Goal: Transaction & Acquisition: Obtain resource

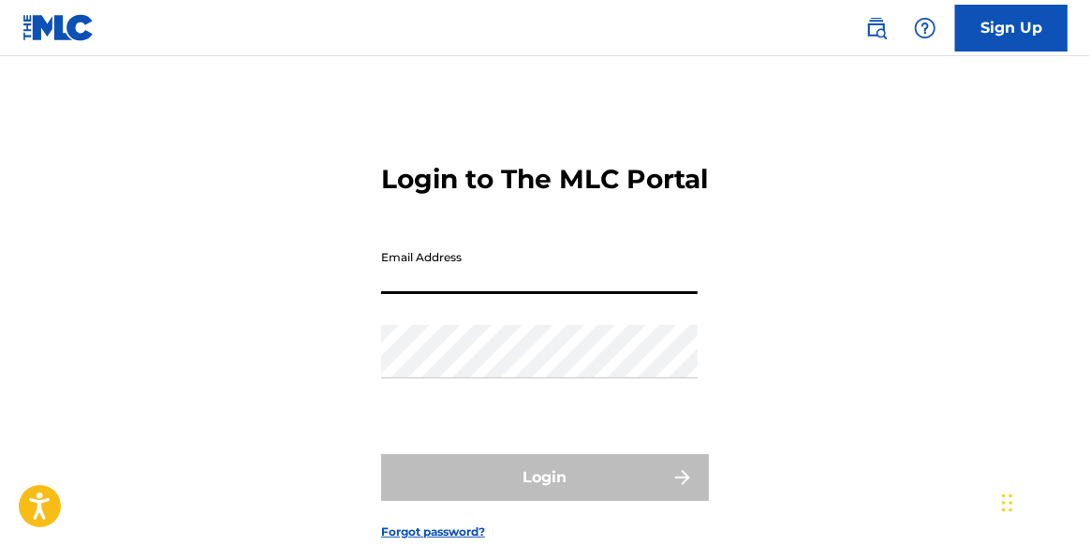
click at [483, 294] on input "Email Address" at bounding box center [539, 267] width 317 height 53
type input "[EMAIL_ADDRESS][DOMAIN_NAME]"
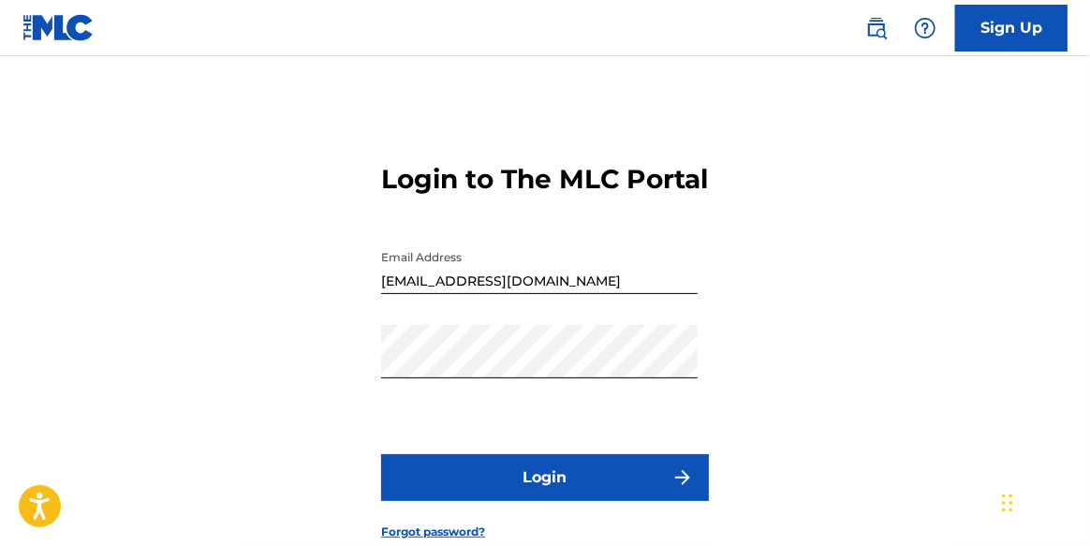
click at [545, 501] on button "Login" at bounding box center [545, 477] width 328 height 47
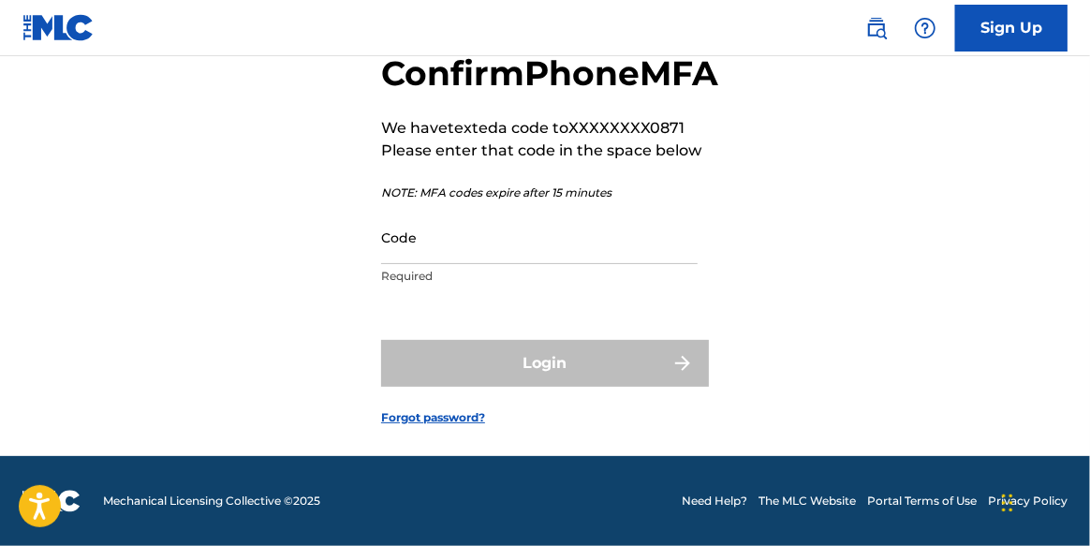
scroll to position [123, 0]
click at [505, 264] on input "Code" at bounding box center [539, 237] width 317 height 53
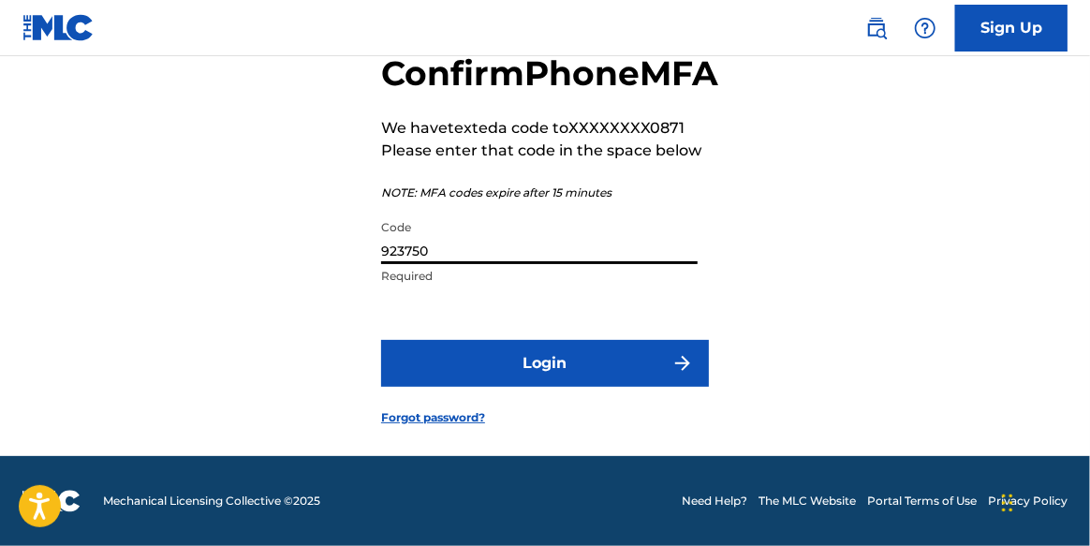
type input "923750"
click at [553, 387] on button "Login" at bounding box center [545, 363] width 328 height 47
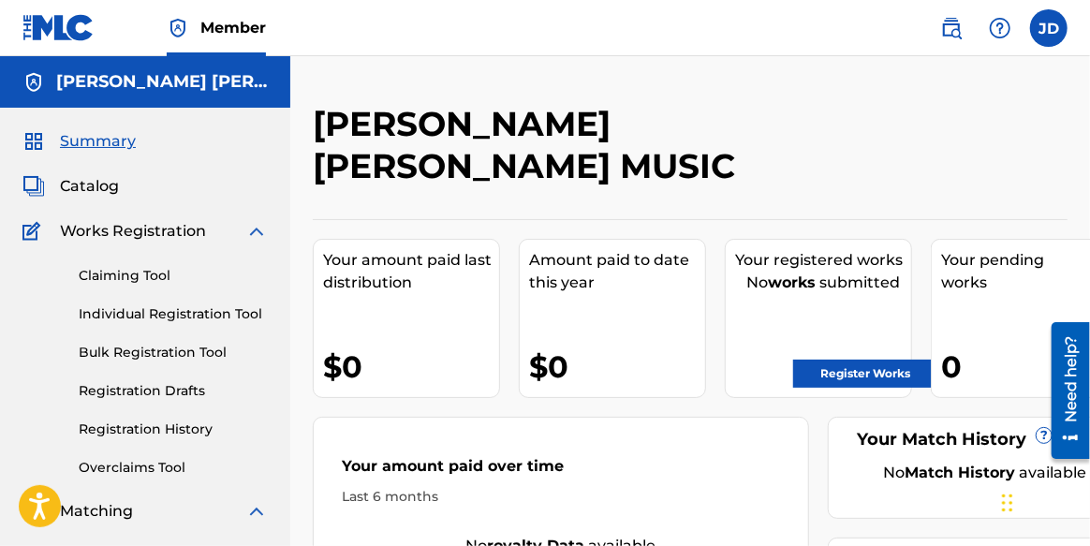
click at [124, 278] on link "Claiming Tool" at bounding box center [173, 276] width 189 height 20
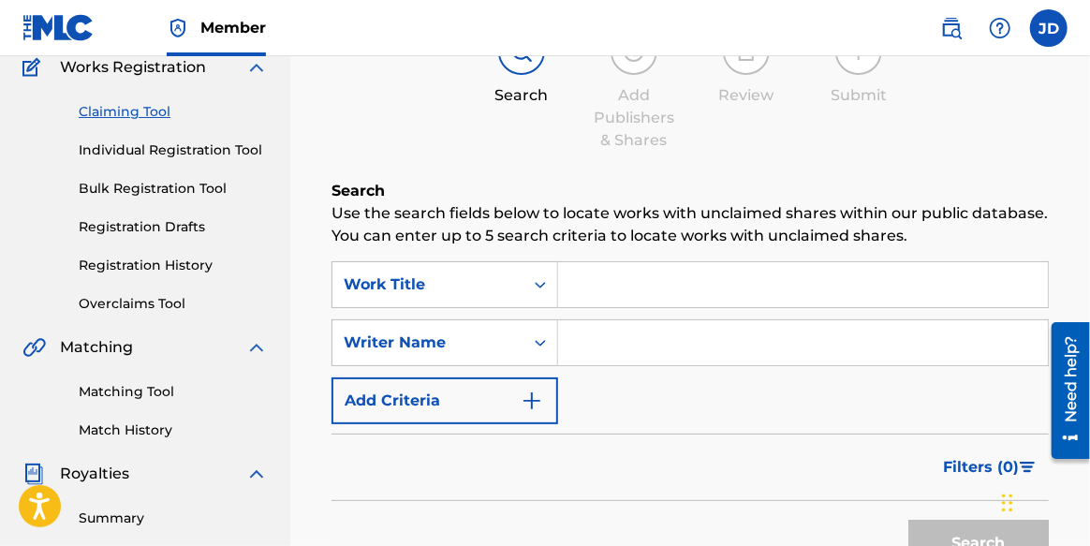
scroll to position [161, 0]
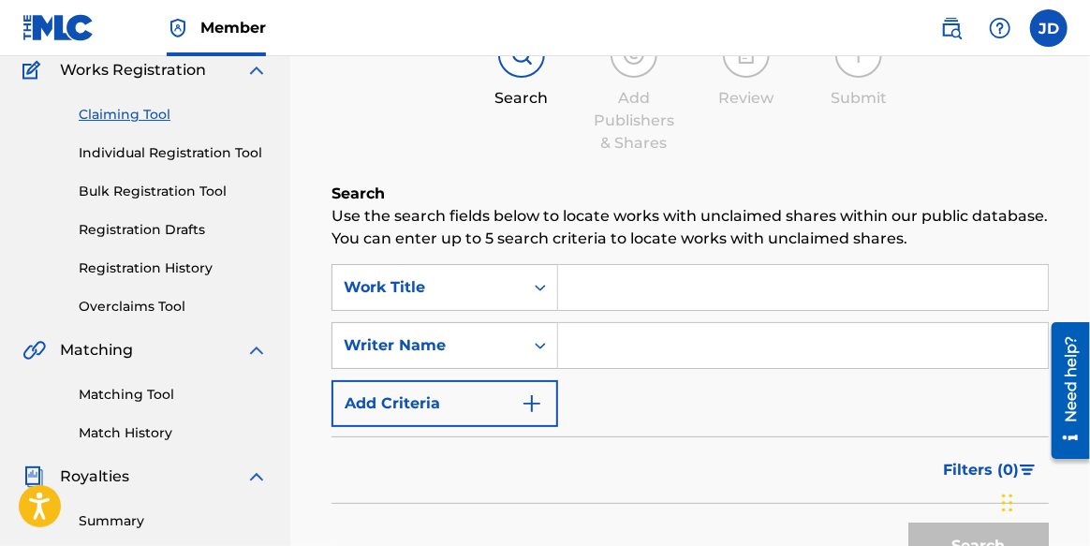
click at [667, 291] on input "Search Form" at bounding box center [803, 287] width 490 height 45
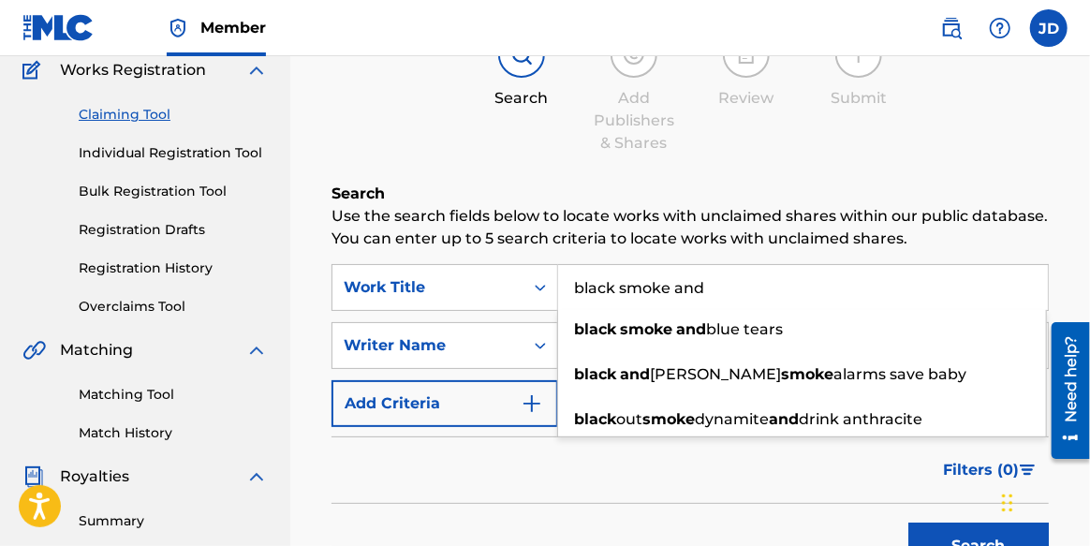
click at [621, 286] on input "black smoke and" at bounding box center [803, 287] width 490 height 45
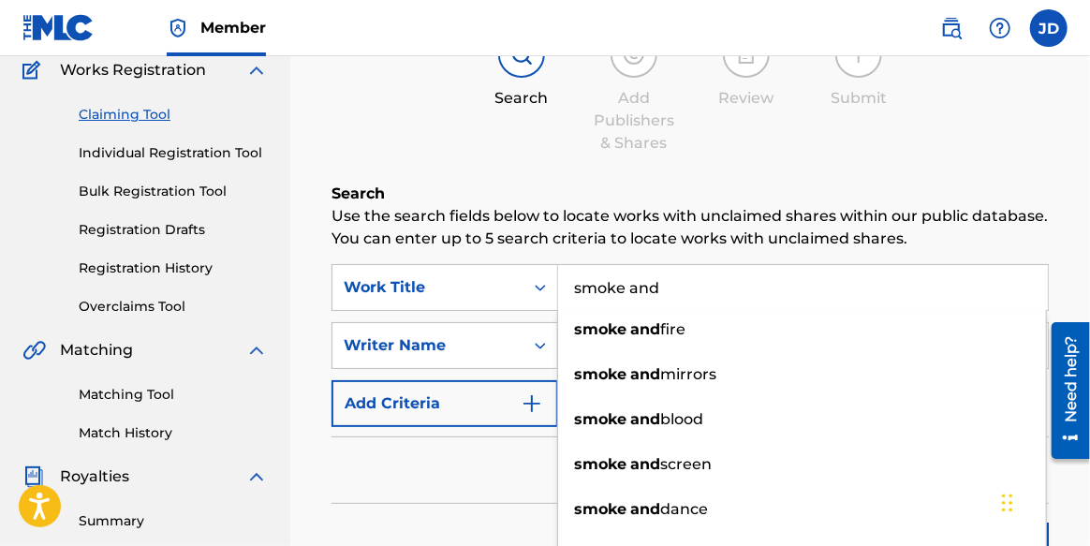
click at [671, 287] on input "smoke and" at bounding box center [803, 287] width 490 height 45
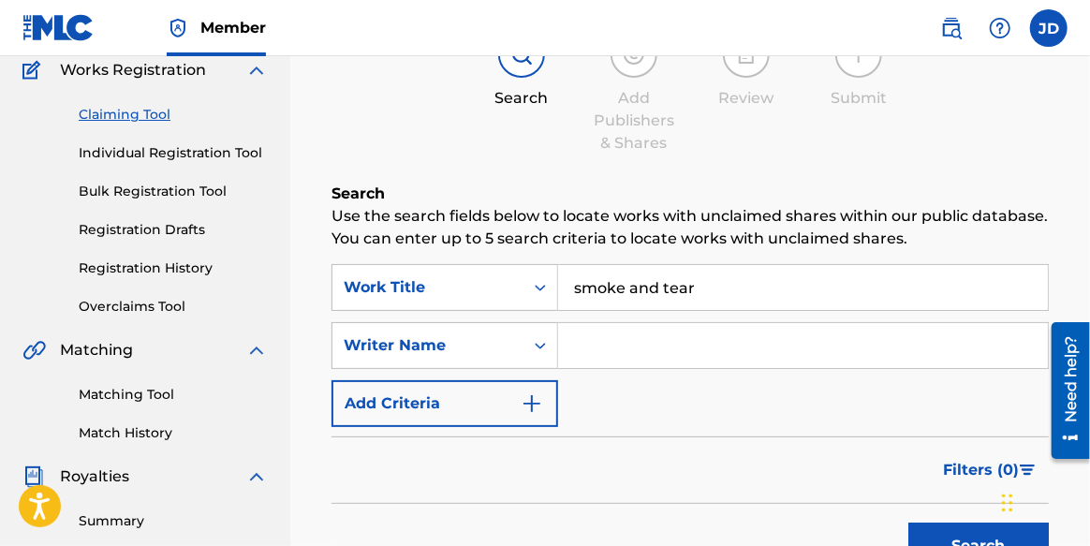
click at [801, 414] on div "SearchWithCriteria9e06d62c-d4cf-43e4-addc-4ad5098be6a3 Work Title smoke and tea…" at bounding box center [690, 345] width 717 height 163
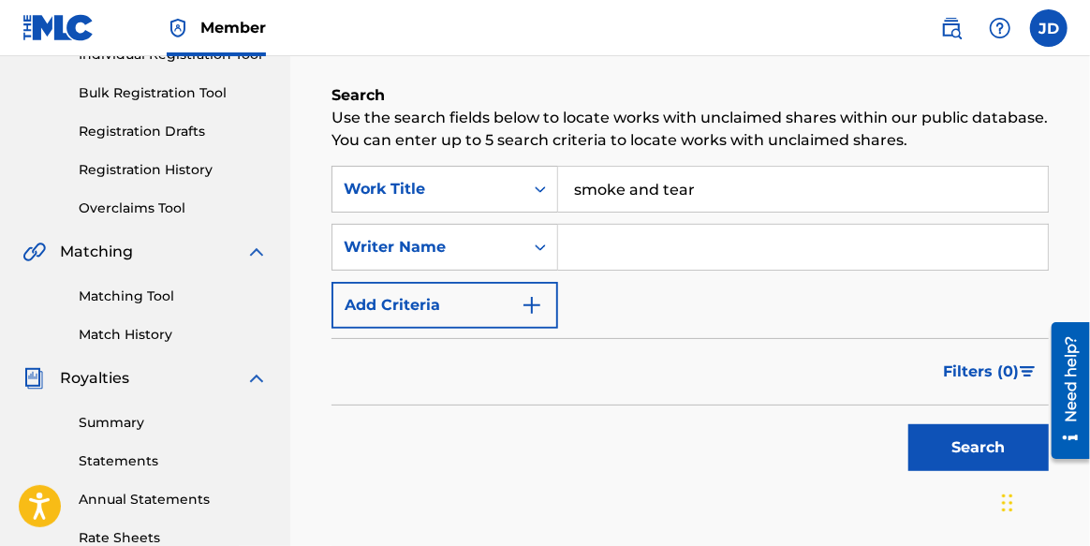
scroll to position [319, 0]
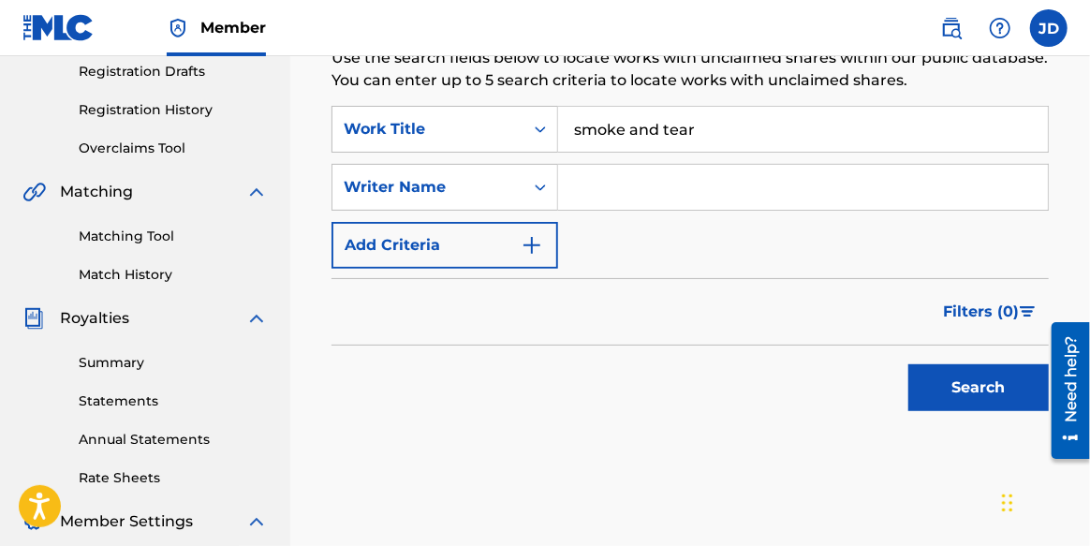
click at [965, 390] on button "Search" at bounding box center [978, 387] width 140 height 47
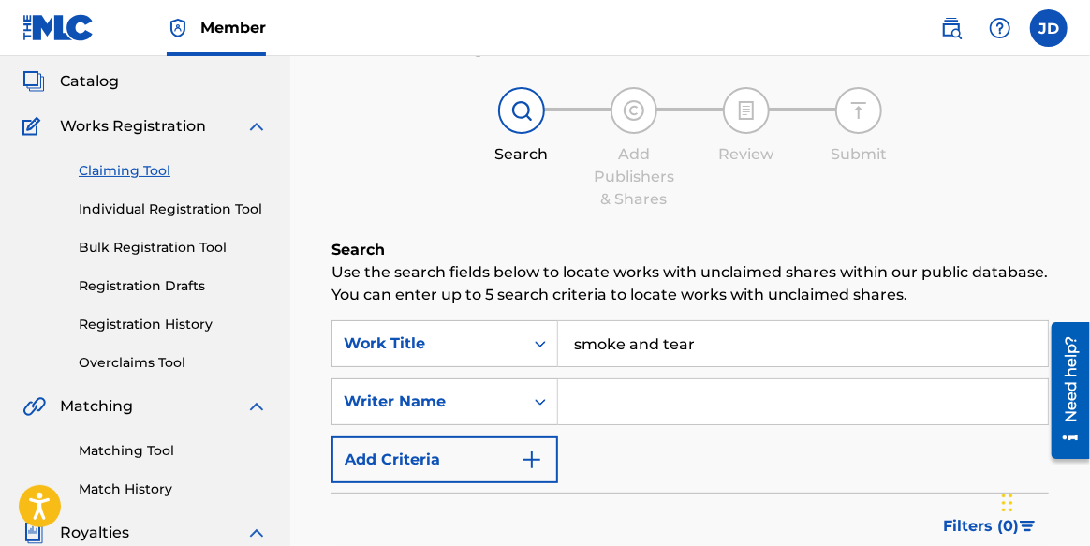
scroll to position [0, 0]
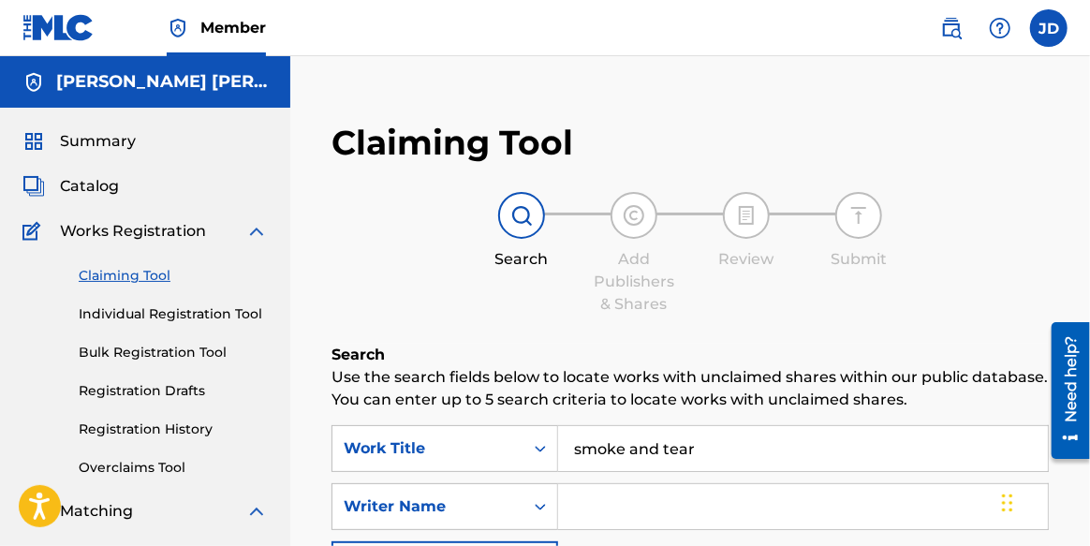
click at [694, 454] on input "smoke and tear" at bounding box center [803, 448] width 490 height 45
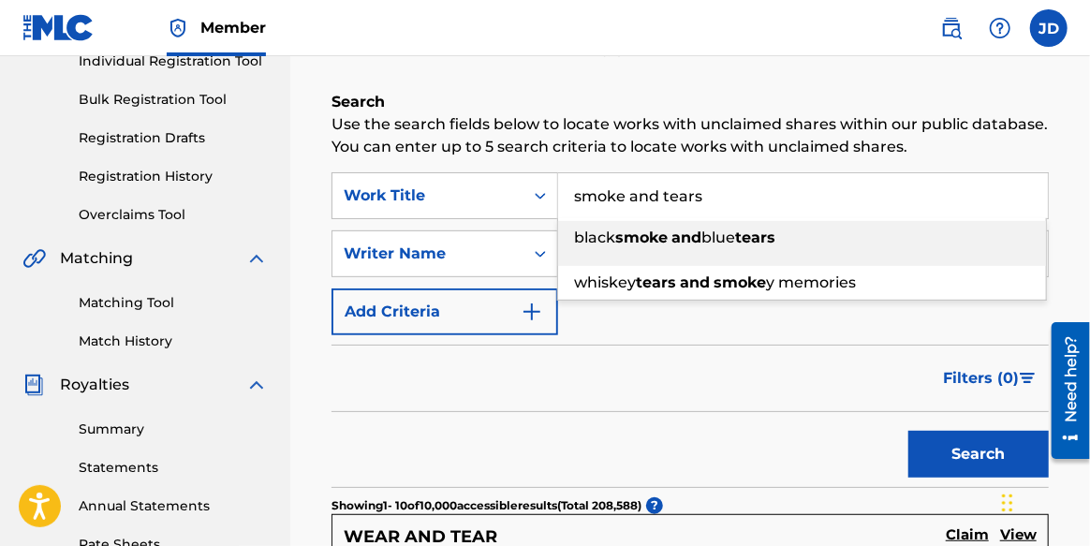
scroll to position [255, 0]
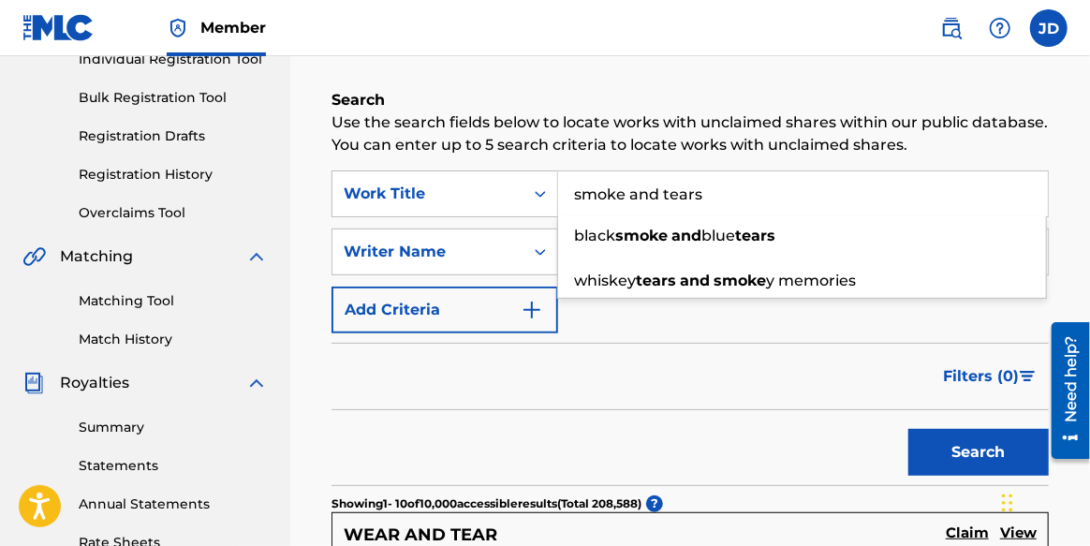
type input "smoke and tears"
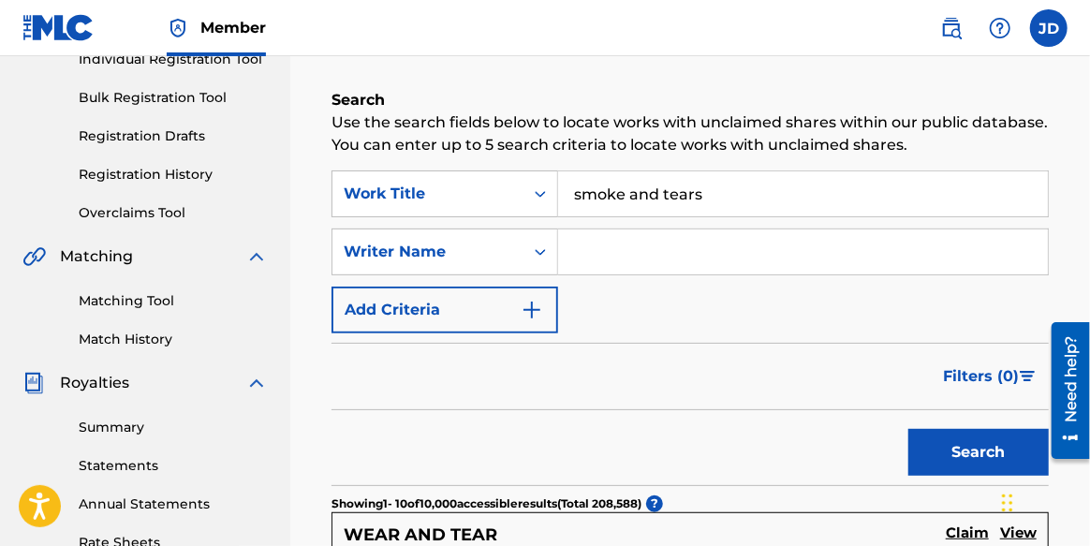
click at [959, 459] on button "Search" at bounding box center [978, 452] width 140 height 47
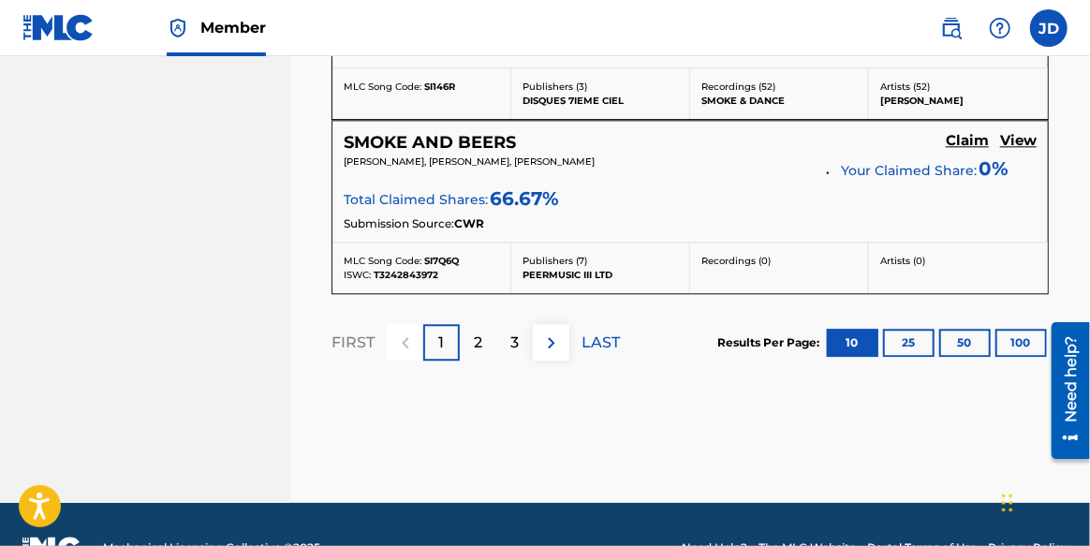
scroll to position [1976, 0]
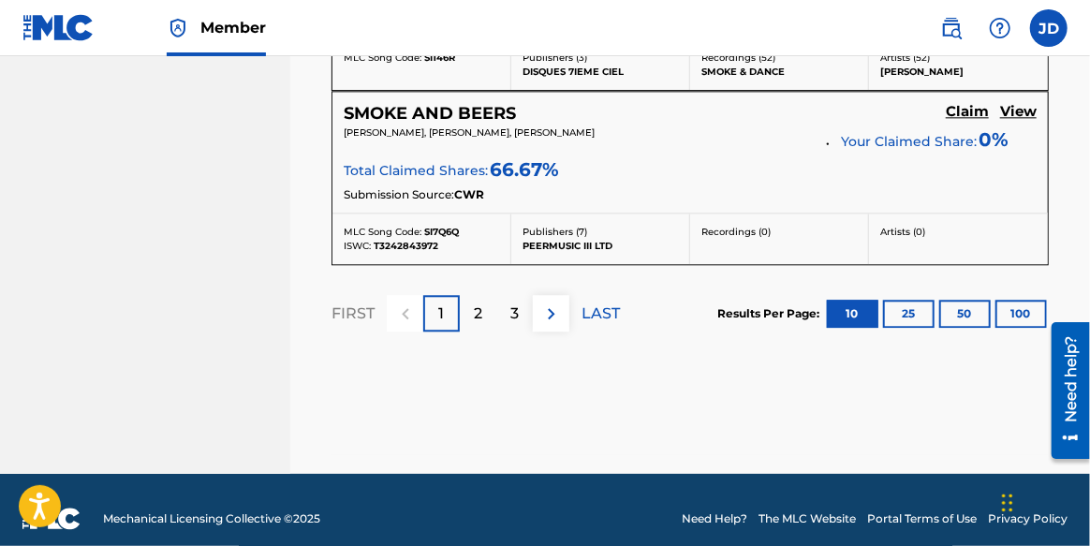
click at [548, 313] on img at bounding box center [551, 313] width 22 height 22
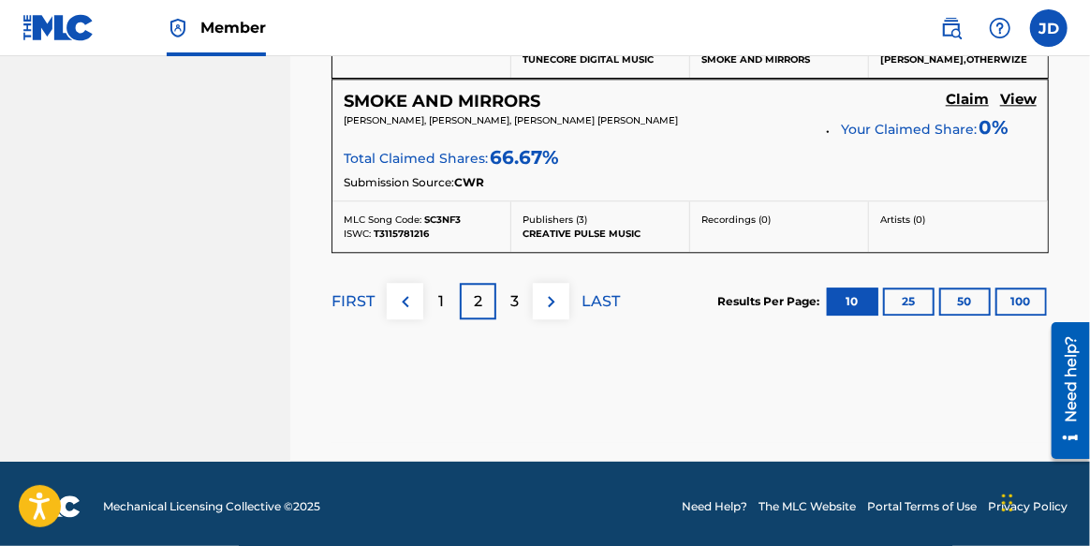
scroll to position [2060, 0]
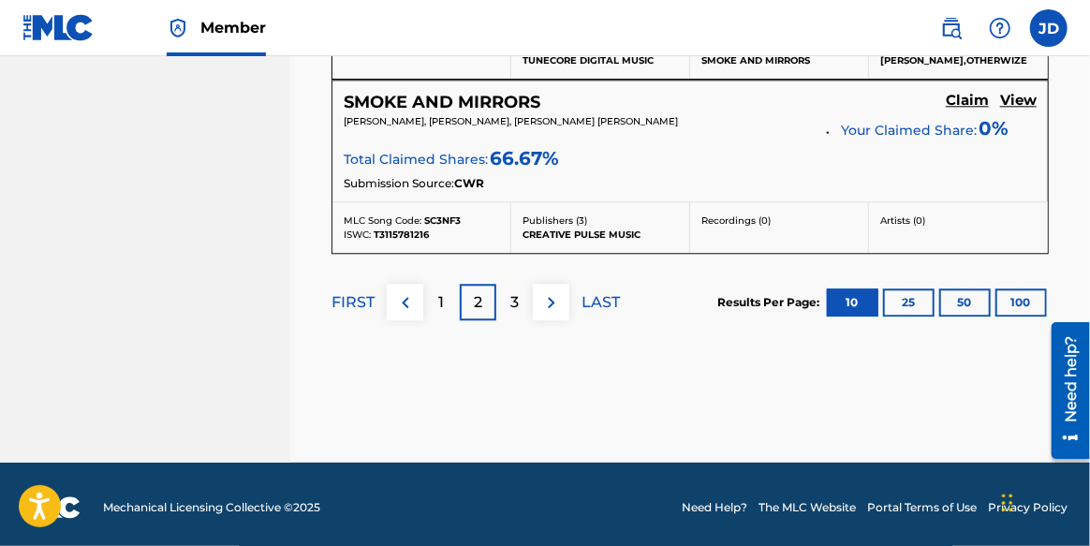
click at [562, 304] on button at bounding box center [551, 302] width 37 height 37
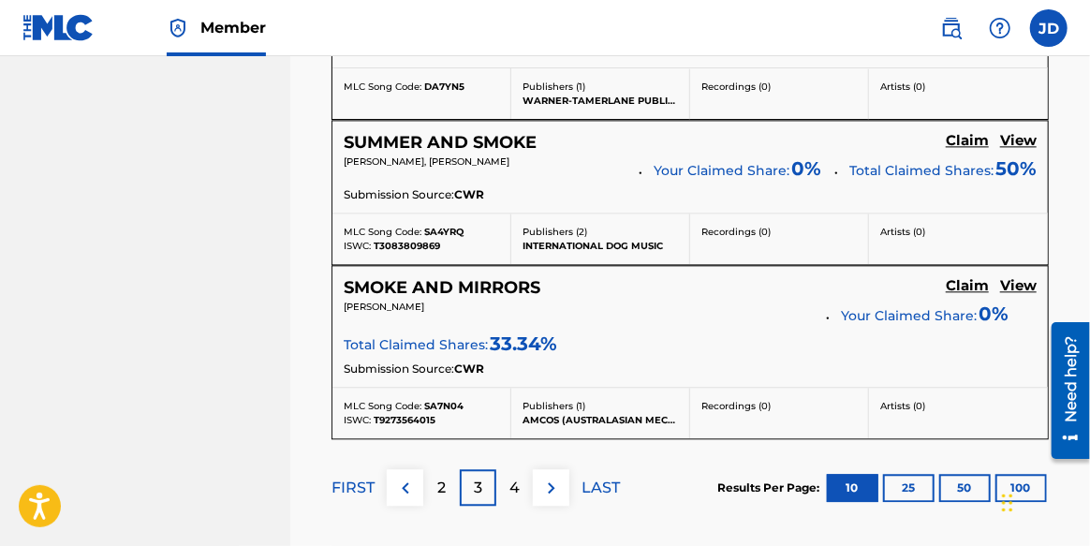
scroll to position [2028, 0]
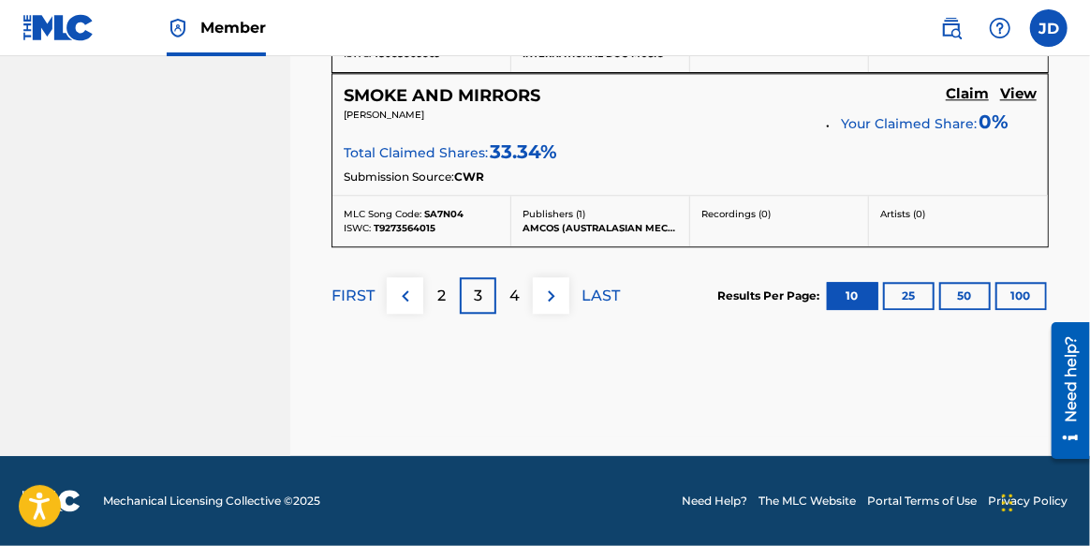
click at [509, 305] on p "4" at bounding box center [514, 296] width 10 height 22
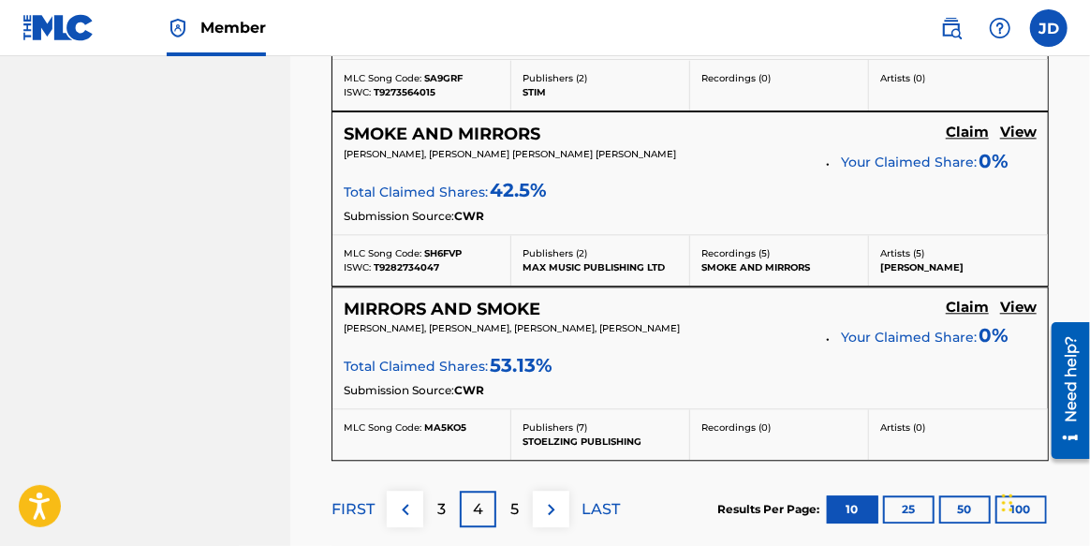
scroll to position [2117, 0]
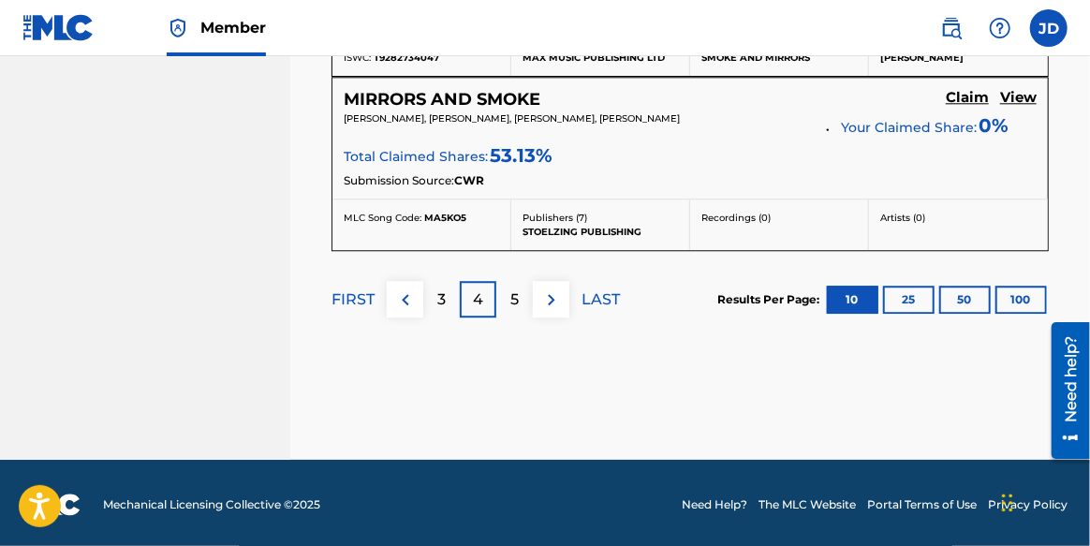
click at [508, 305] on div "5" at bounding box center [514, 299] width 37 height 37
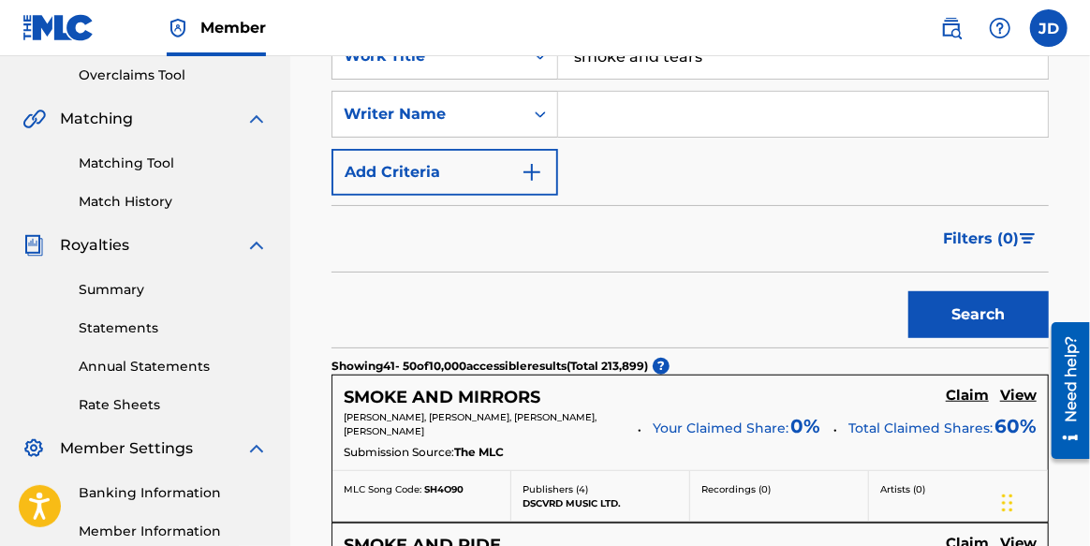
scroll to position [0, 0]
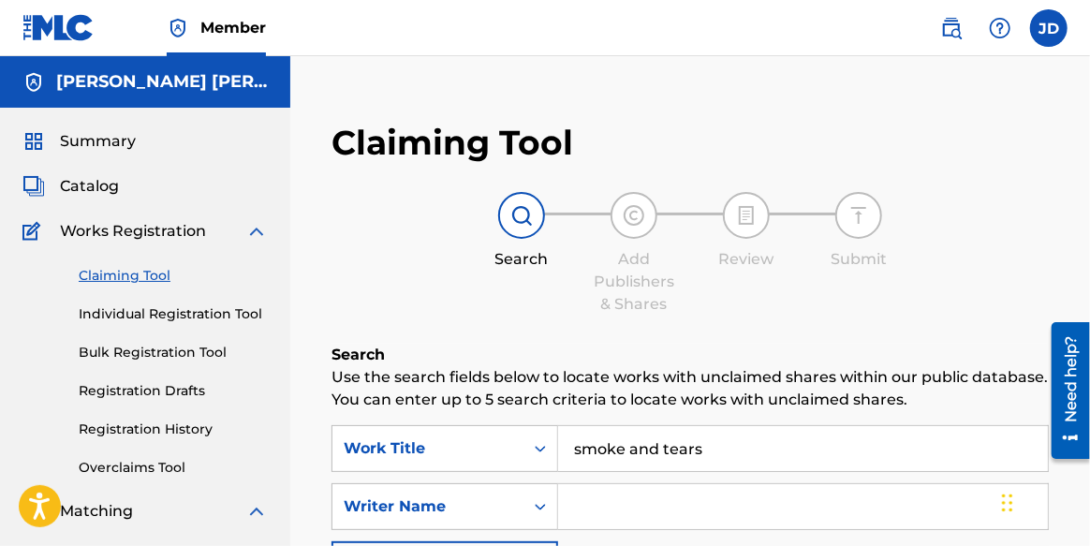
click at [207, 315] on link "Individual Registration Tool" at bounding box center [173, 314] width 189 height 20
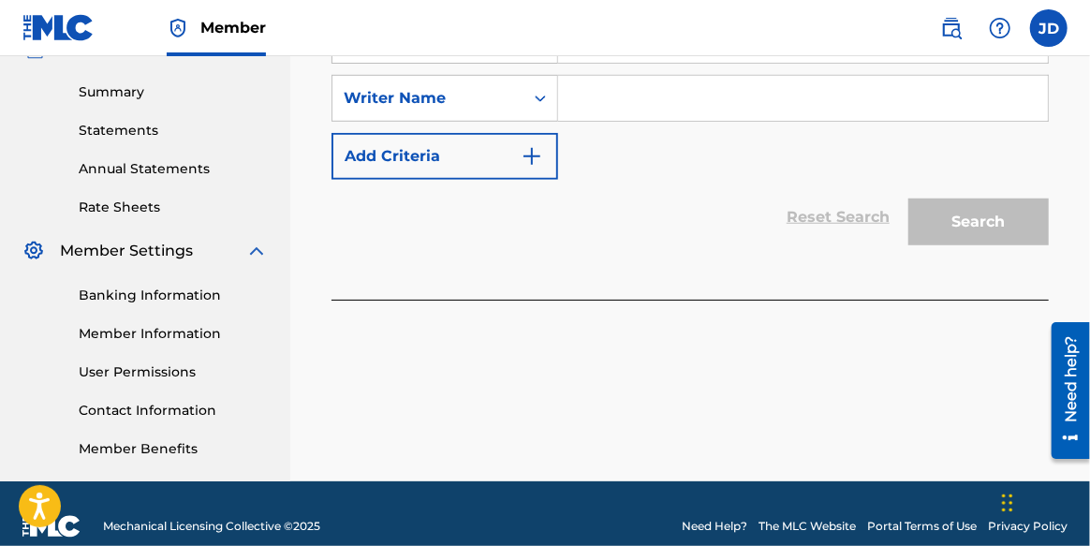
scroll to position [614, 0]
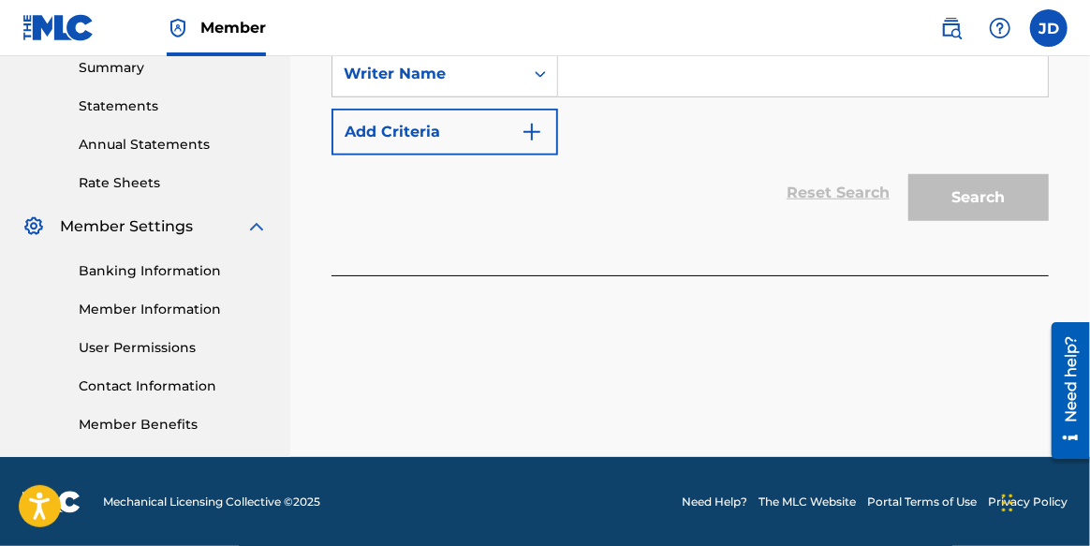
click at [149, 350] on link "User Permissions" at bounding box center [173, 348] width 189 height 20
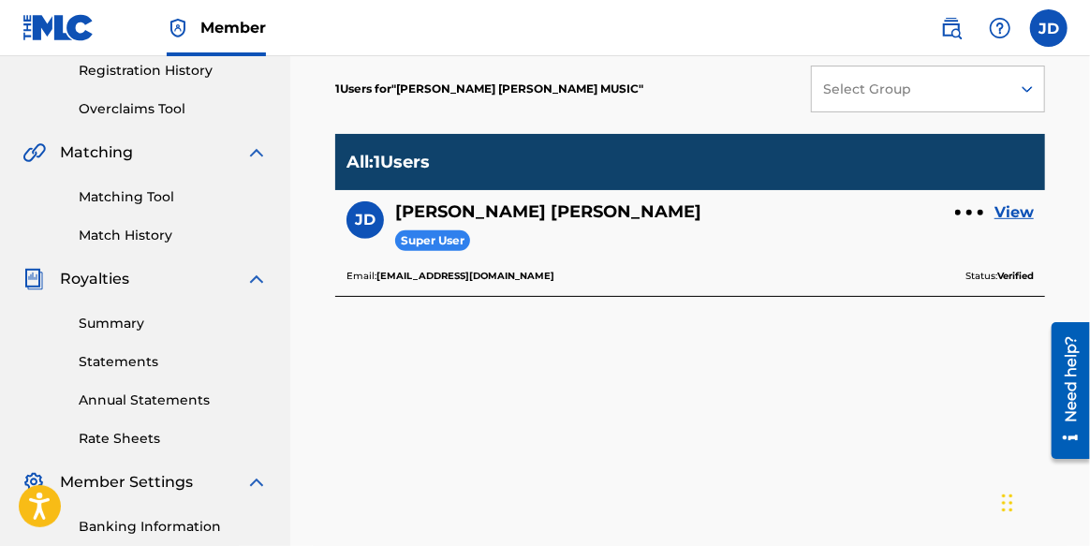
scroll to position [369, 0]
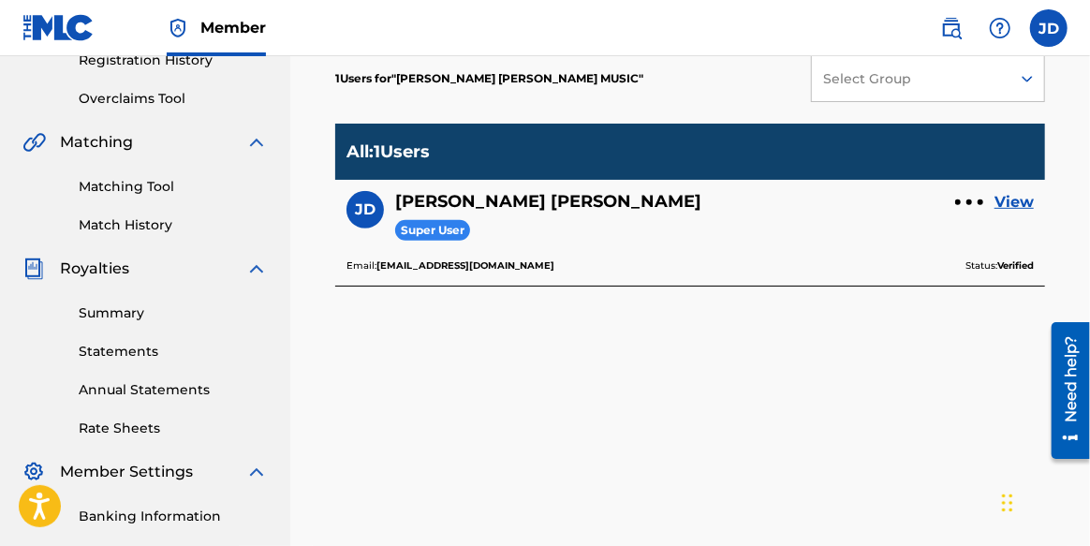
click at [121, 430] on link "Rate Sheets" at bounding box center [173, 429] width 189 height 20
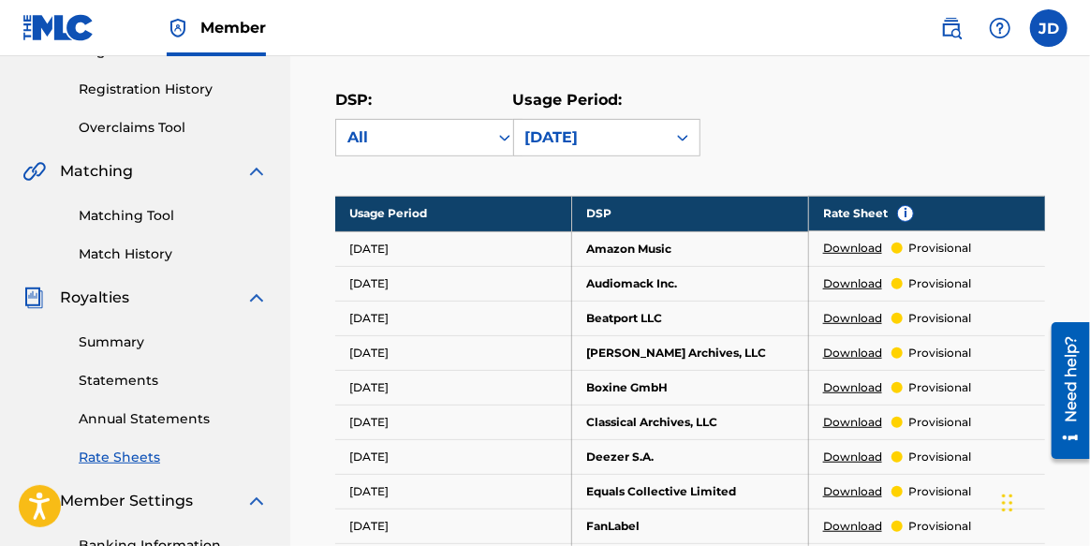
scroll to position [322, 0]
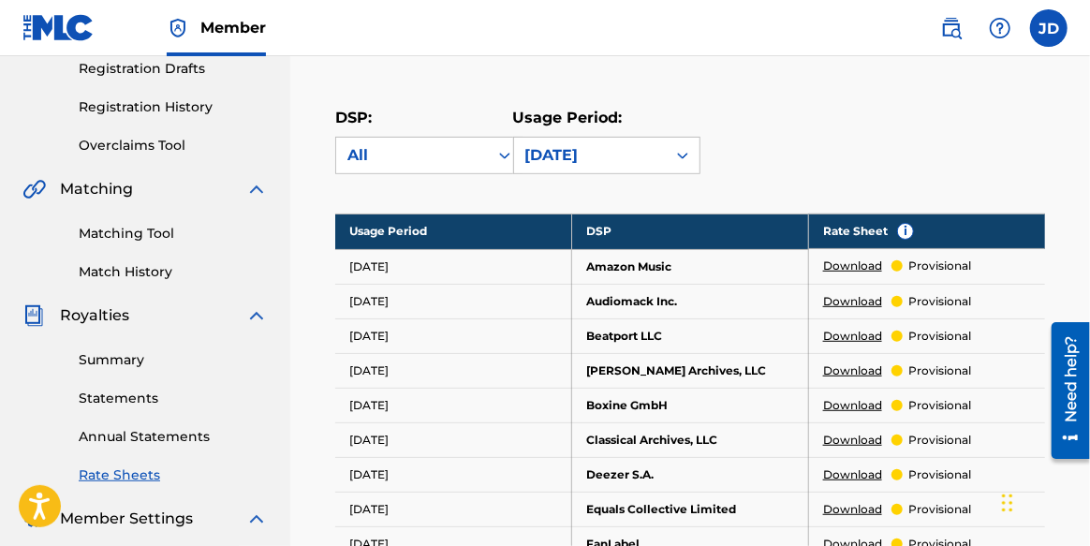
click at [852, 266] on link "Download" at bounding box center [852, 266] width 59 height 17
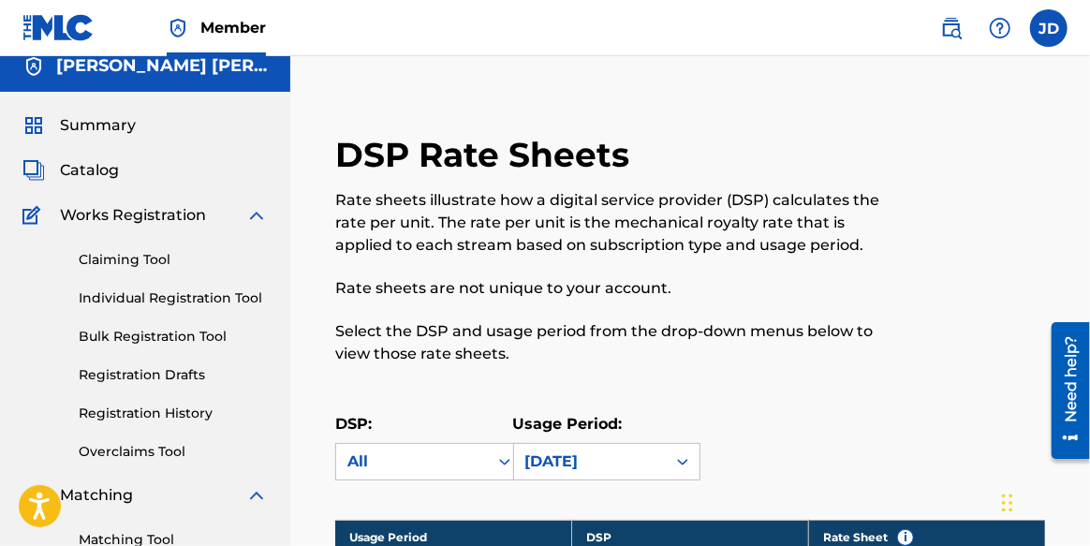
scroll to position [3, 0]
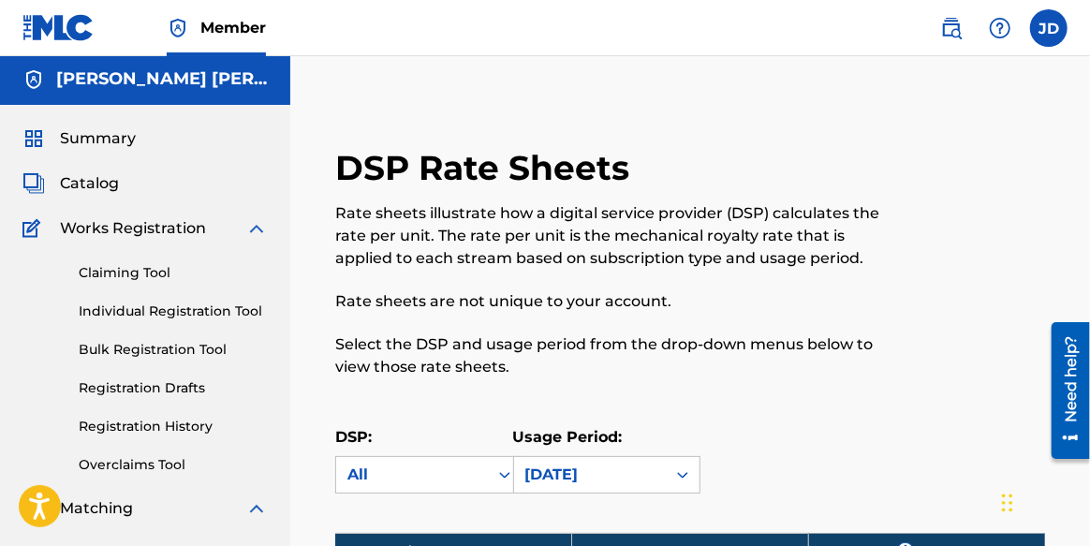
click at [123, 429] on link "Registration History" at bounding box center [173, 427] width 189 height 20
